Goal: Task Accomplishment & Management: Use online tool/utility

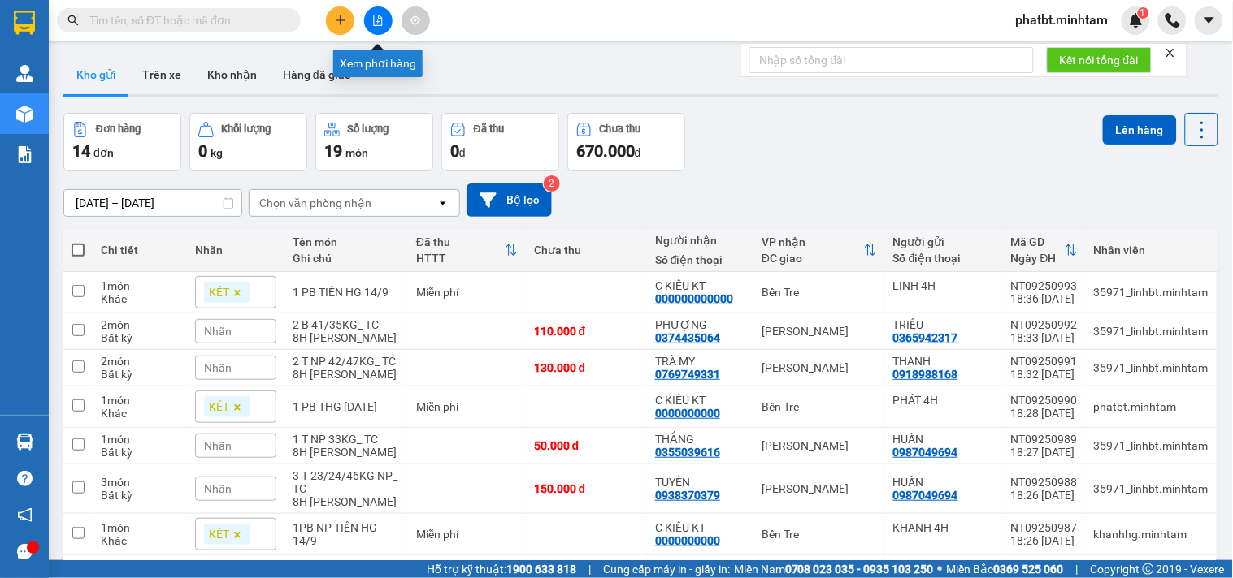
click at [366, 16] on button at bounding box center [378, 20] width 28 height 28
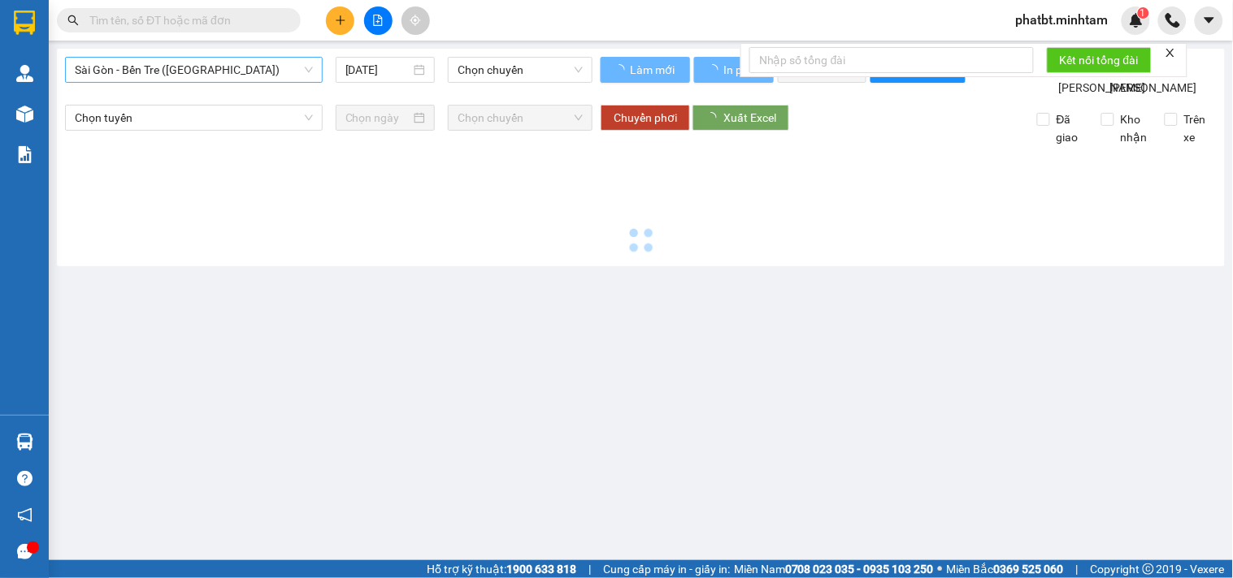
type input "[DATE]"
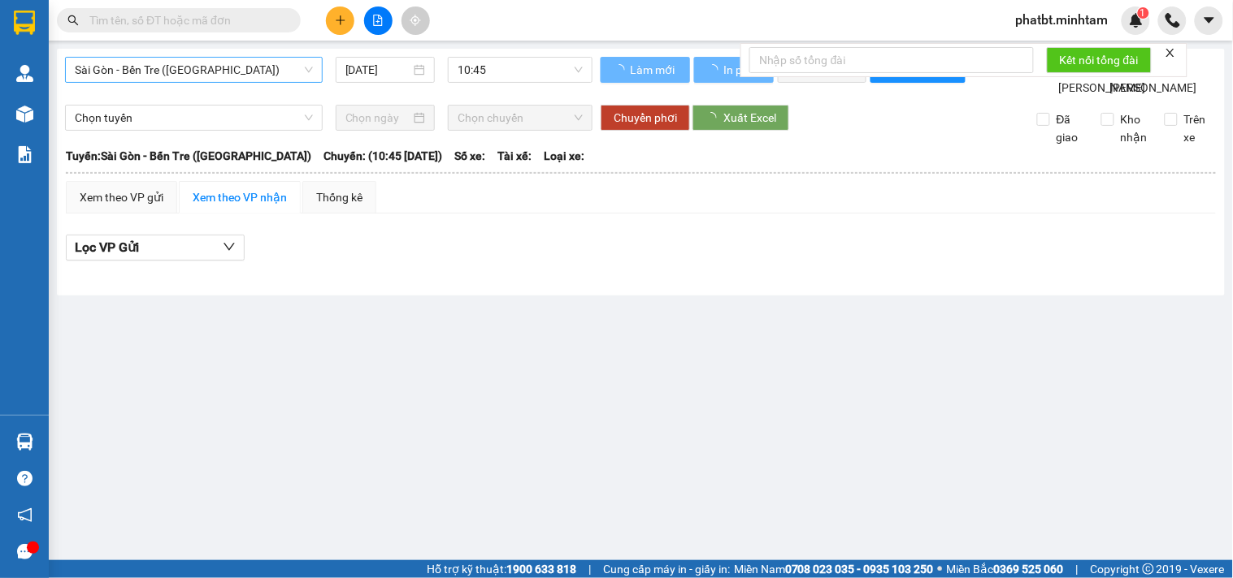
click at [247, 74] on span "Sài Gòn - Bến Tre ([GEOGRAPHIC_DATA])" at bounding box center [194, 70] width 238 height 24
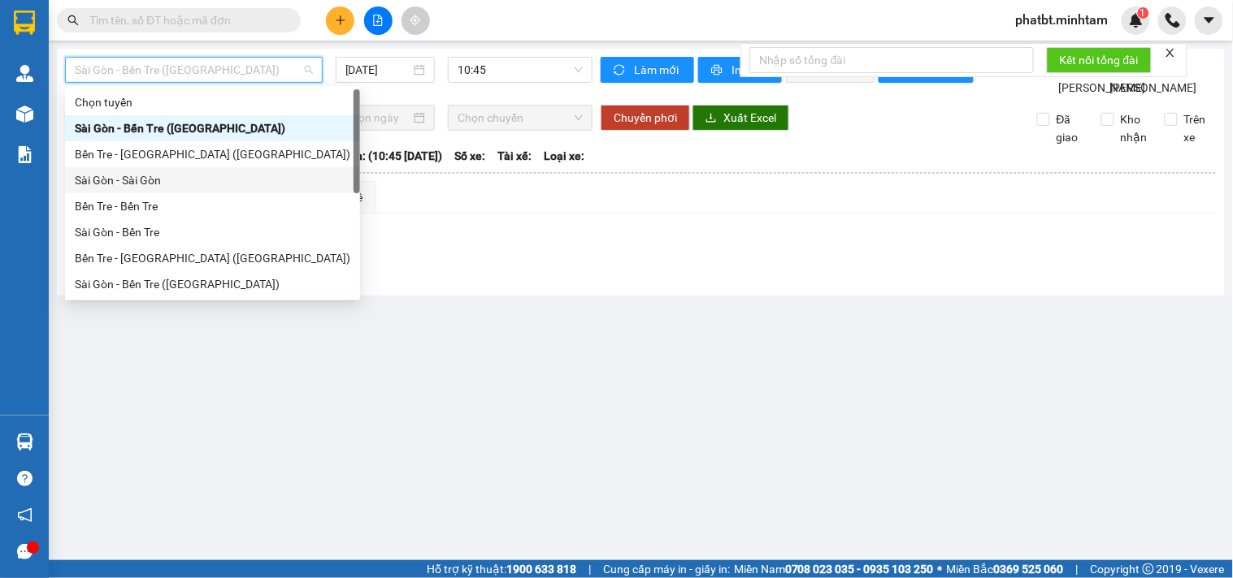
scroll to position [26, 0]
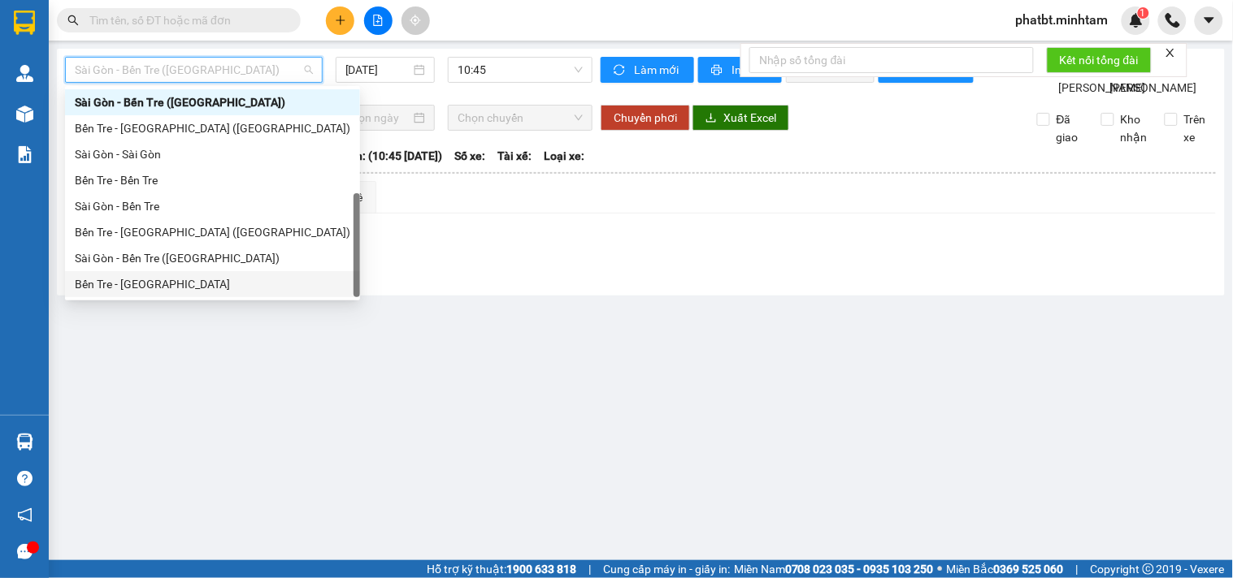
click at [166, 289] on div "Bến Tre - [GEOGRAPHIC_DATA]" at bounding box center [212, 284] width 275 height 18
type input "[DATE]"
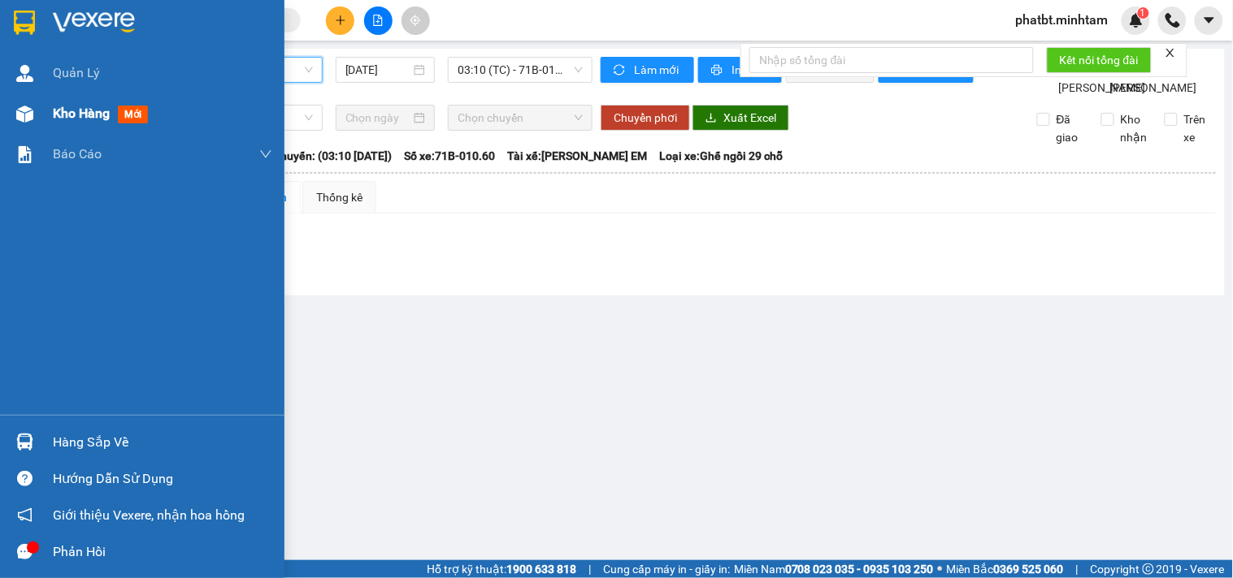
drag, startPoint x: 36, startPoint y: 114, endPoint x: 241, endPoint y: 123, distance: 205.8
click at [37, 114] on div at bounding box center [25, 114] width 28 height 28
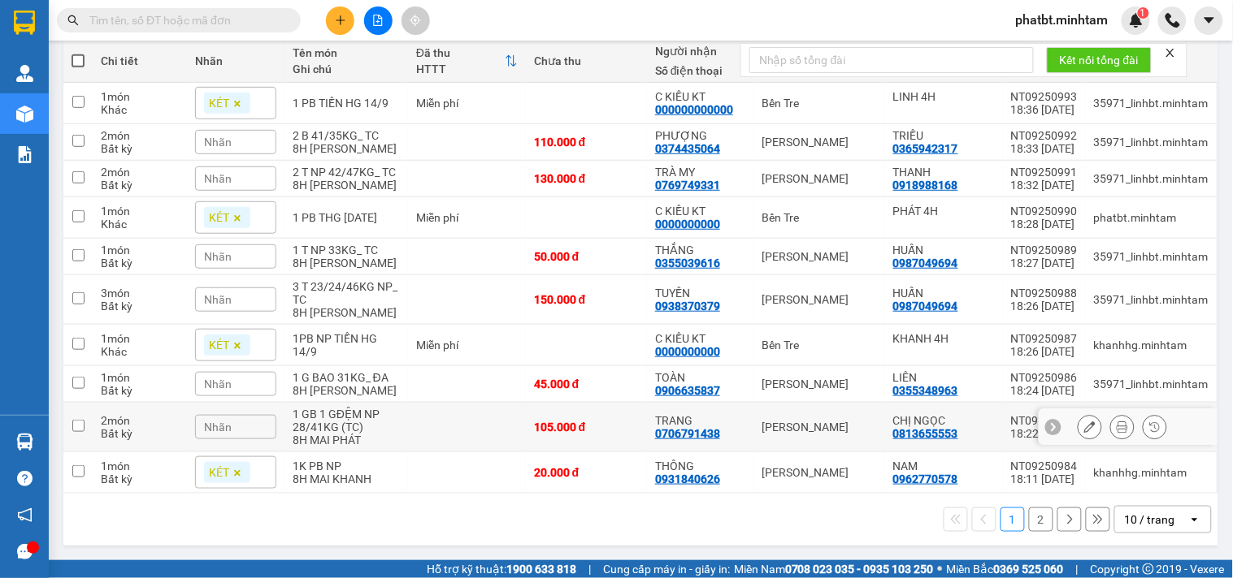
scroll to position [204, 0]
click at [1127, 523] on div "10 / trang" at bounding box center [1149, 520] width 50 height 16
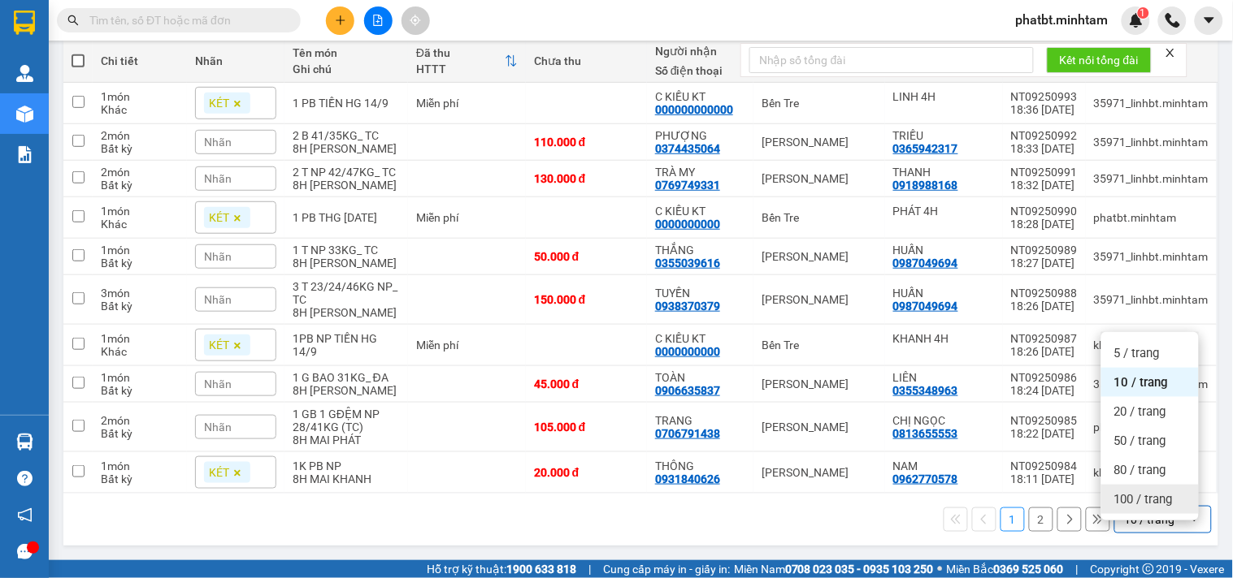
click at [1132, 492] on span "100 / trang" at bounding box center [1143, 500] width 58 height 16
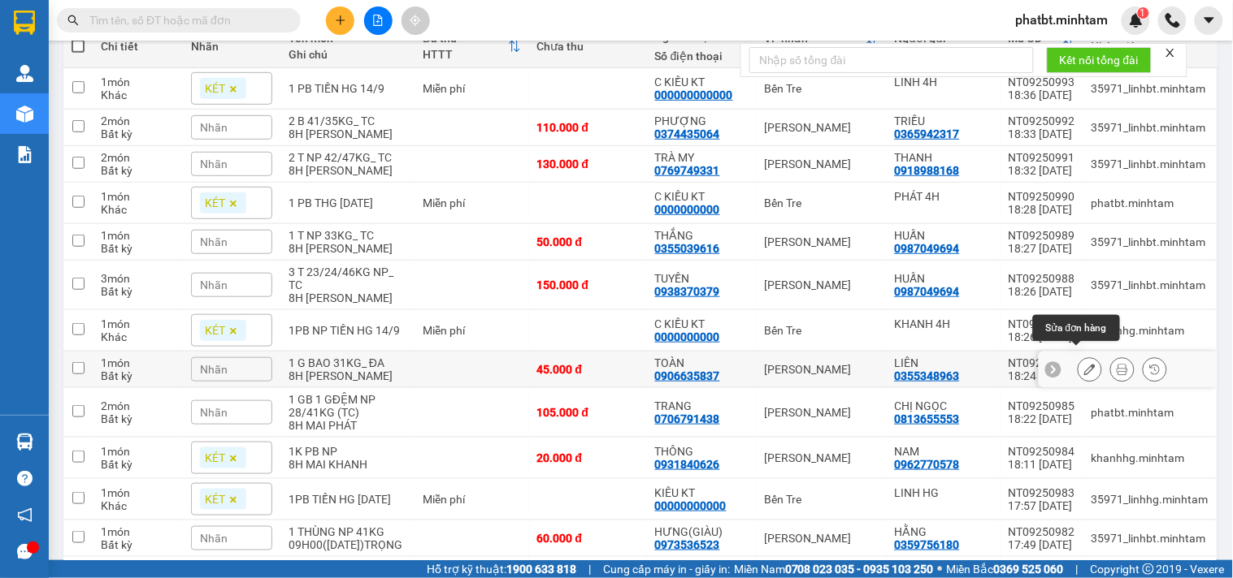
drag, startPoint x: 1077, startPoint y: 353, endPoint x: 1064, endPoint y: 359, distance: 13.4
click at [1084, 364] on icon at bounding box center [1089, 369] width 11 height 11
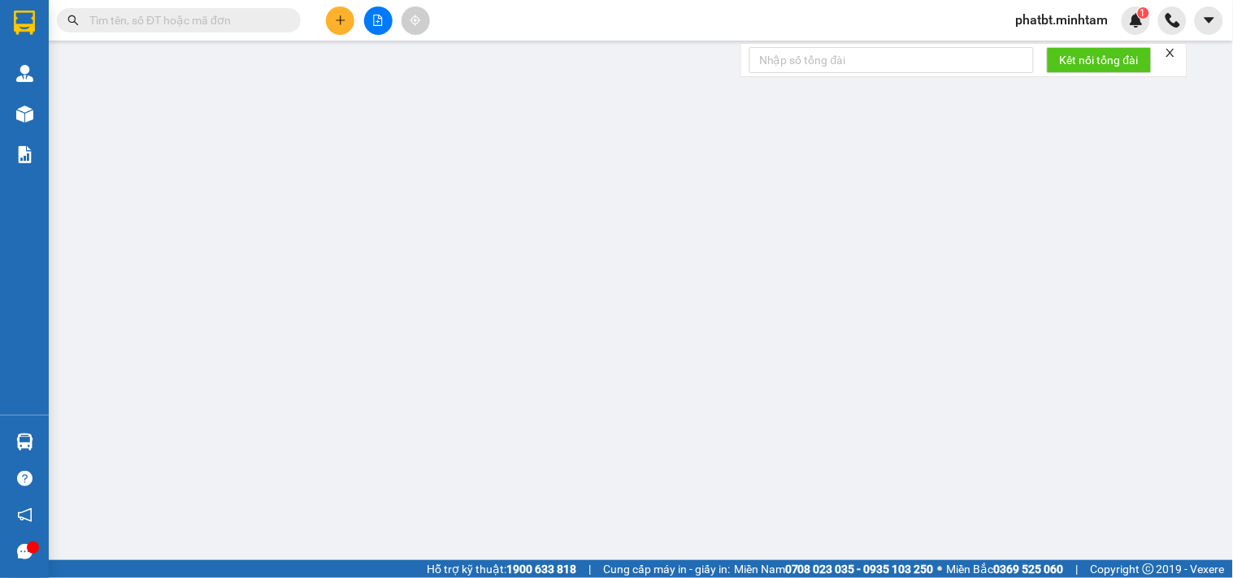
type input "0355348963"
type input "LIÊN"
type input "0906635837"
type input "TOÀN"
type input "45.000"
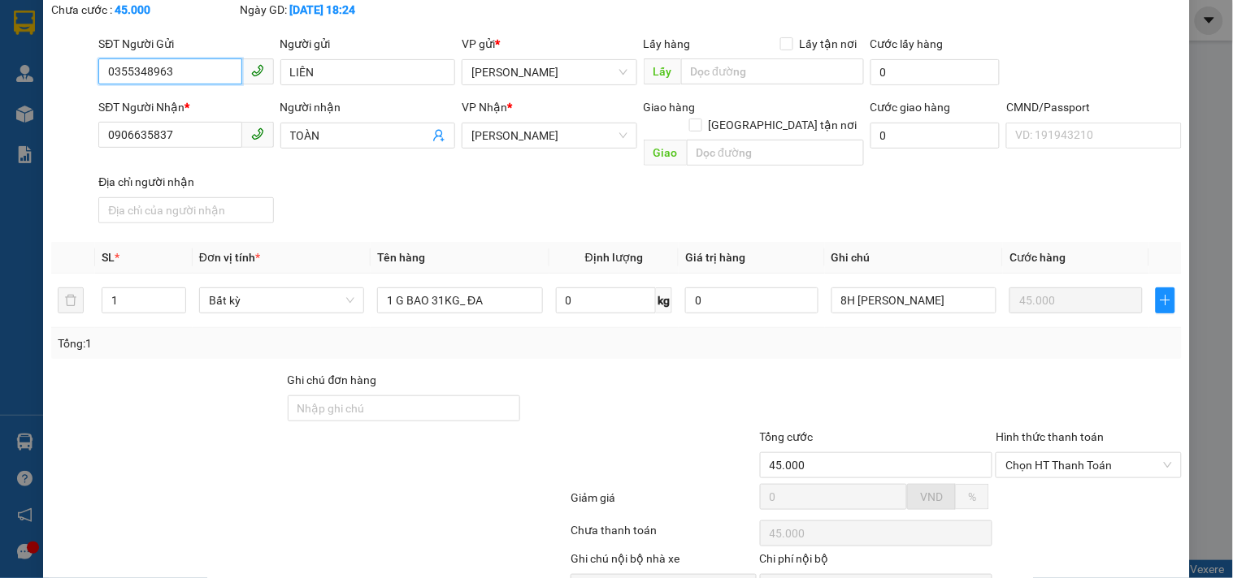
scroll to position [166, 0]
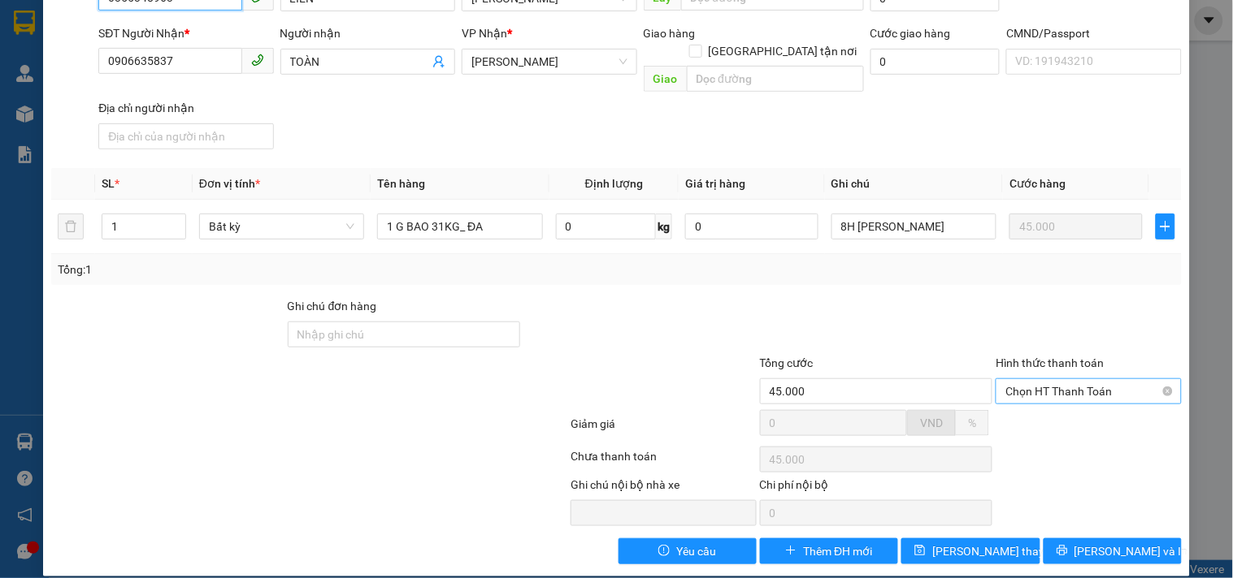
click at [1025, 379] on span "Chọn HT Thanh Toán" at bounding box center [1088, 391] width 166 height 24
click at [1020, 412] on div "Tại văn phòng" at bounding box center [1078, 406] width 164 height 18
type input "0"
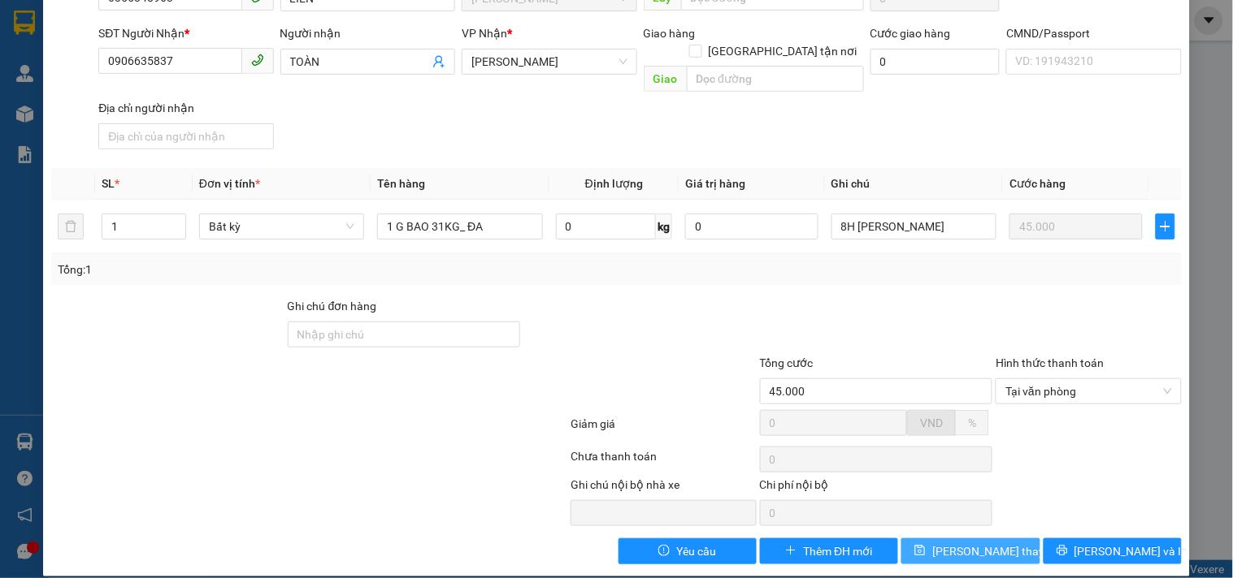
click at [992, 543] on span "[PERSON_NAME] thay đổi" at bounding box center [997, 552] width 130 height 18
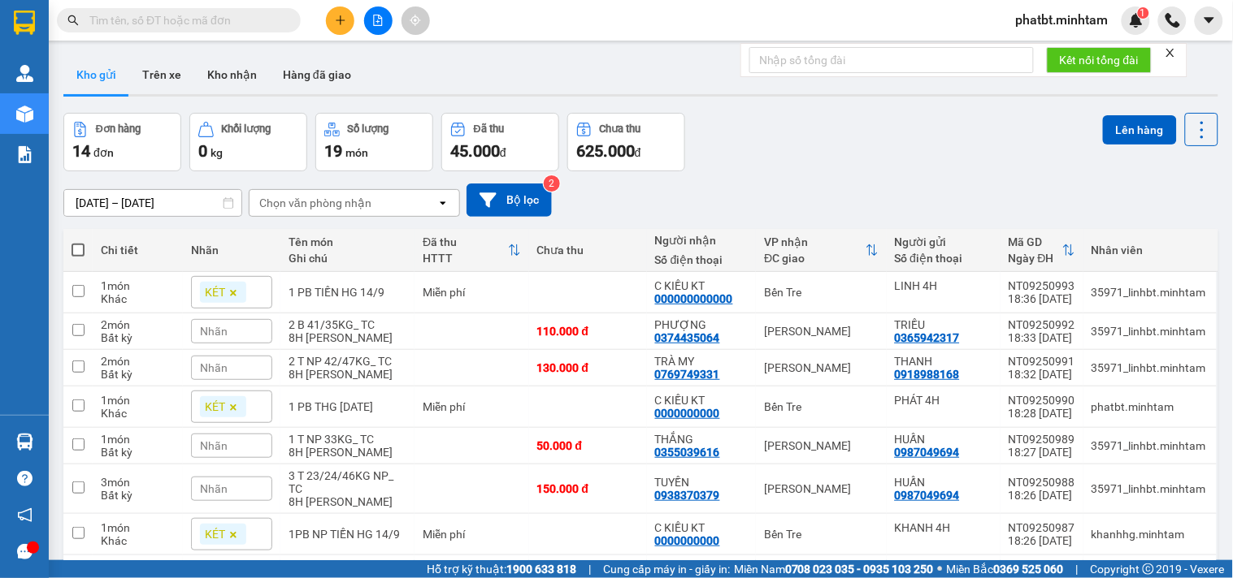
scroll to position [348, 0]
